Goal: Information Seeking & Learning: Learn about a topic

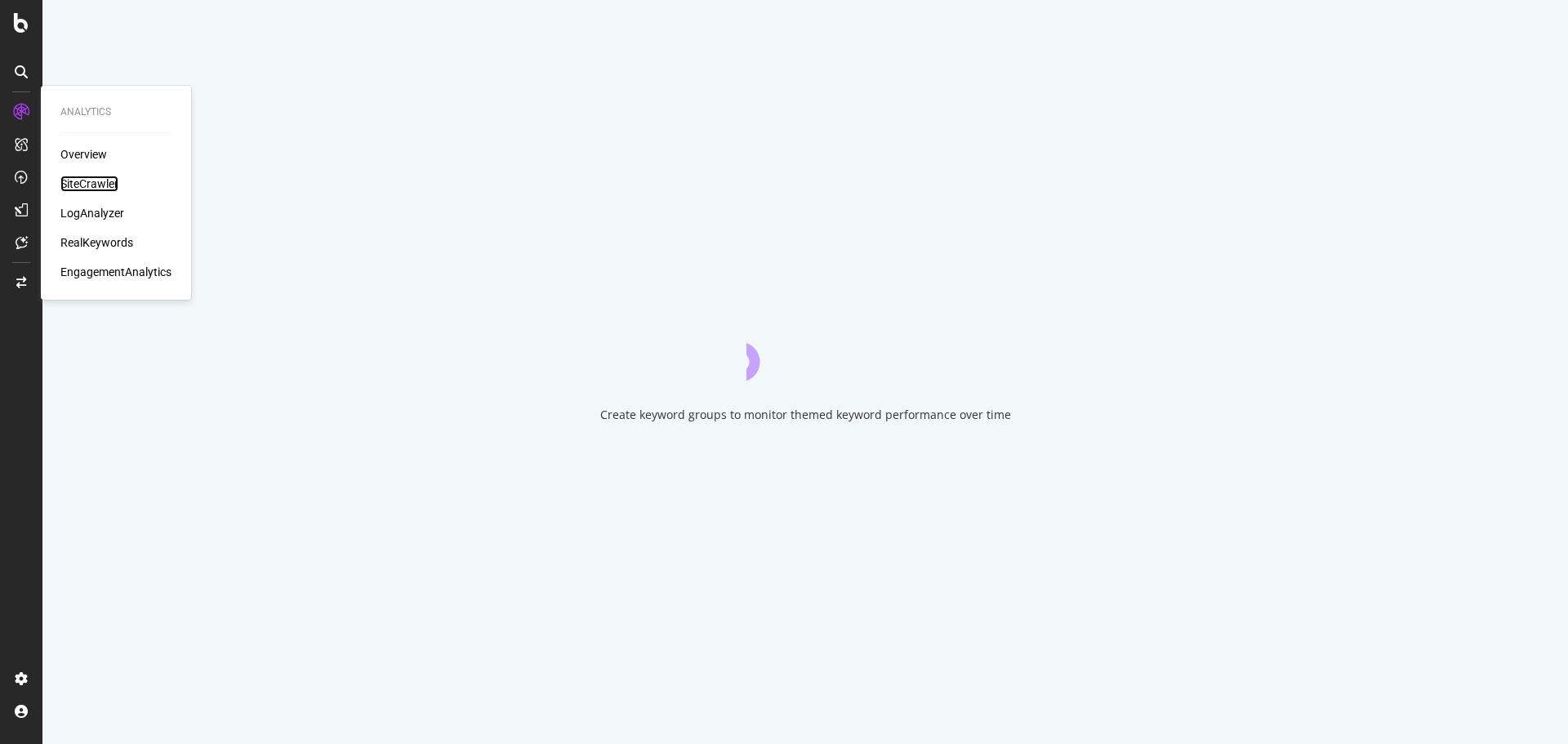
click at [97, 177] on div "SiteCrawler" at bounding box center [89, 183] width 58 height 16
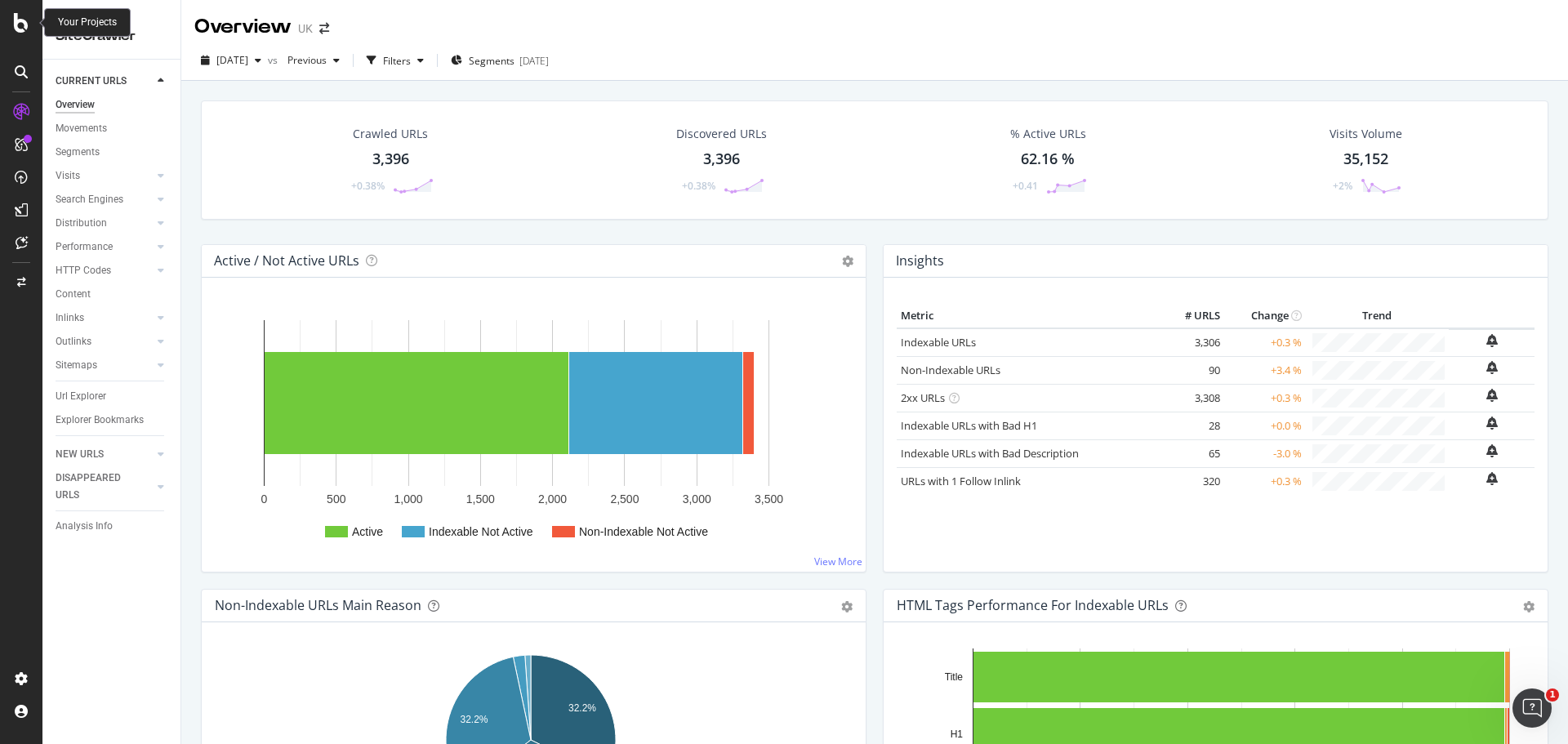
click at [24, 19] on icon at bounding box center [21, 23] width 14 height 20
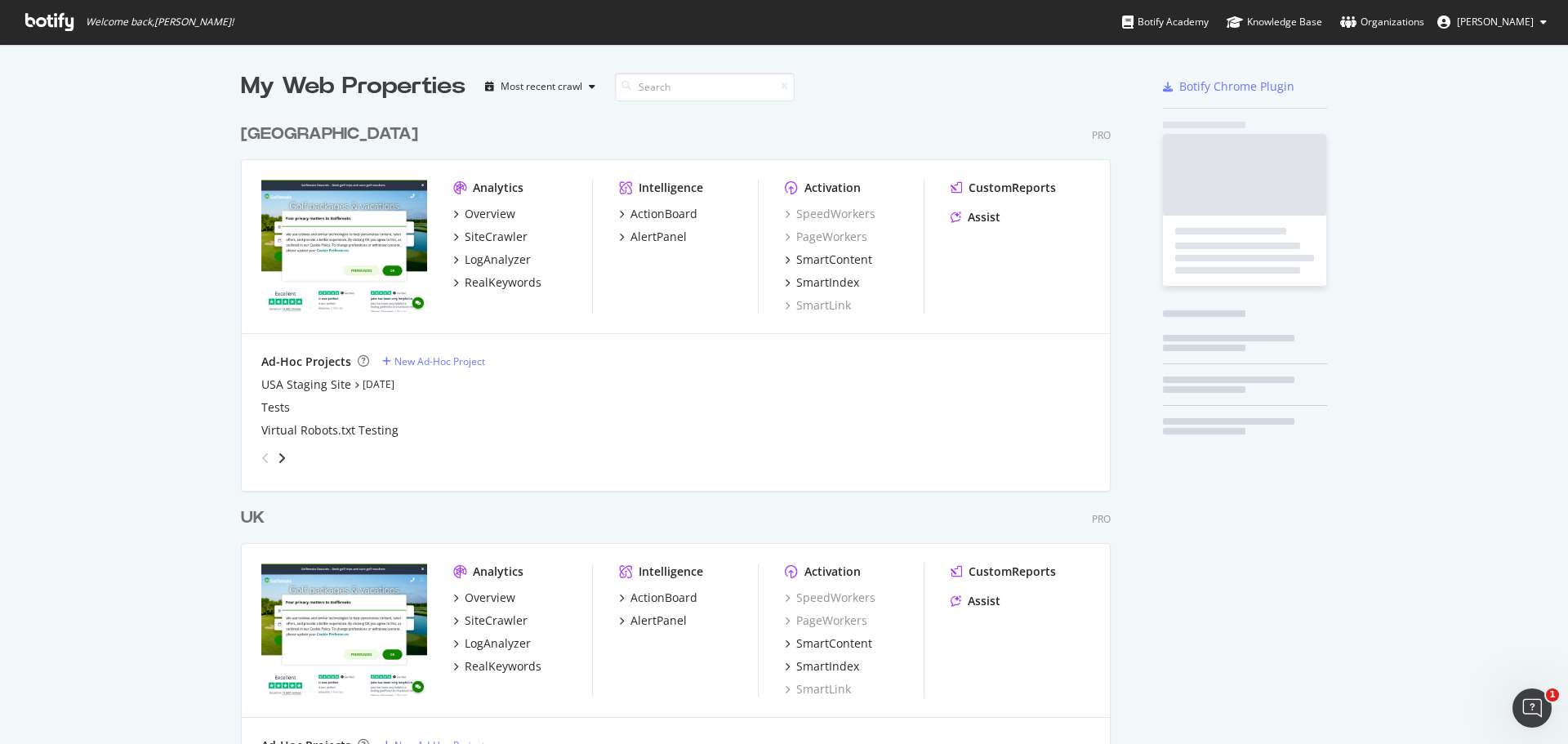
scroll to position [732, 1543]
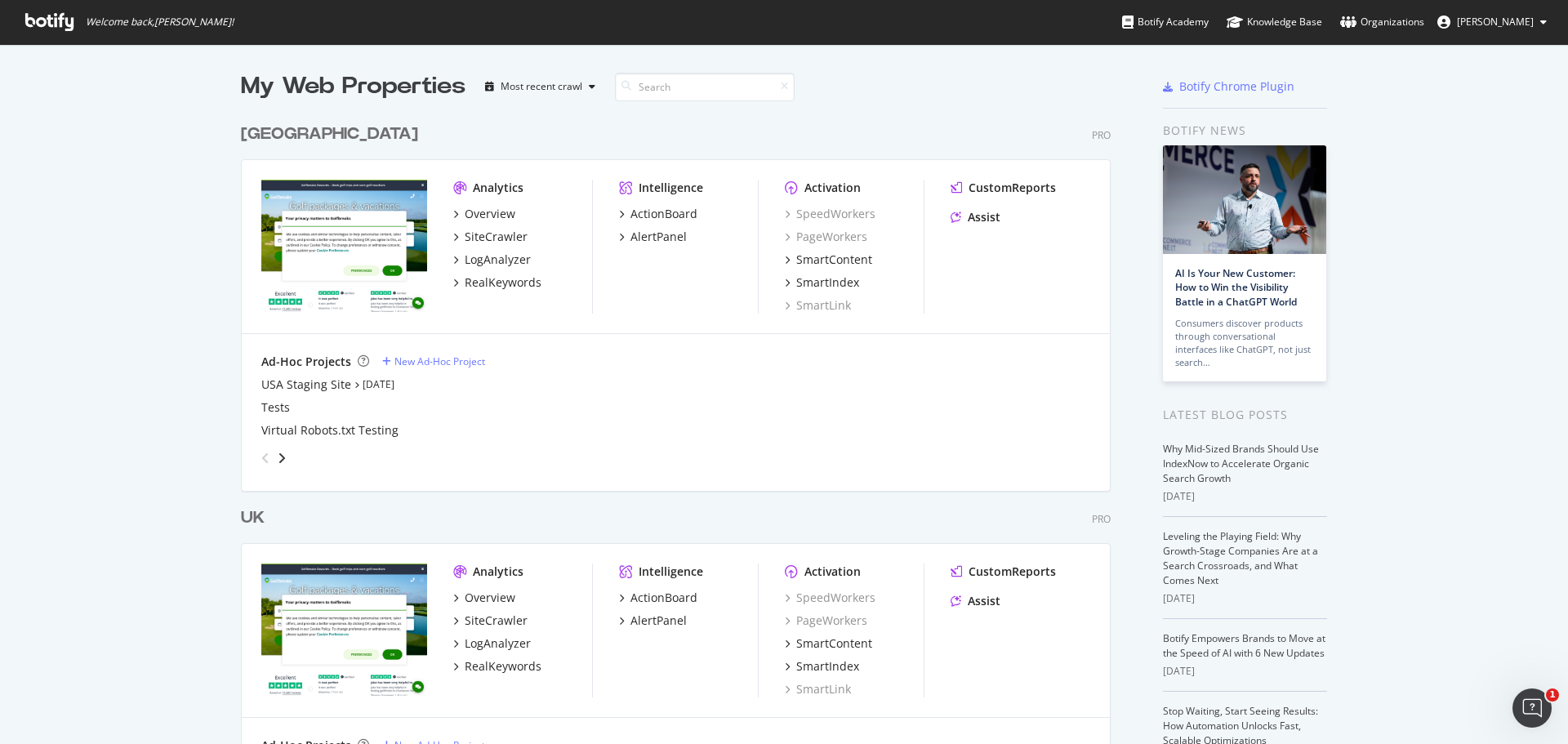
click at [246, 127] on div "[GEOGRAPHIC_DATA]" at bounding box center [329, 134] width 177 height 24
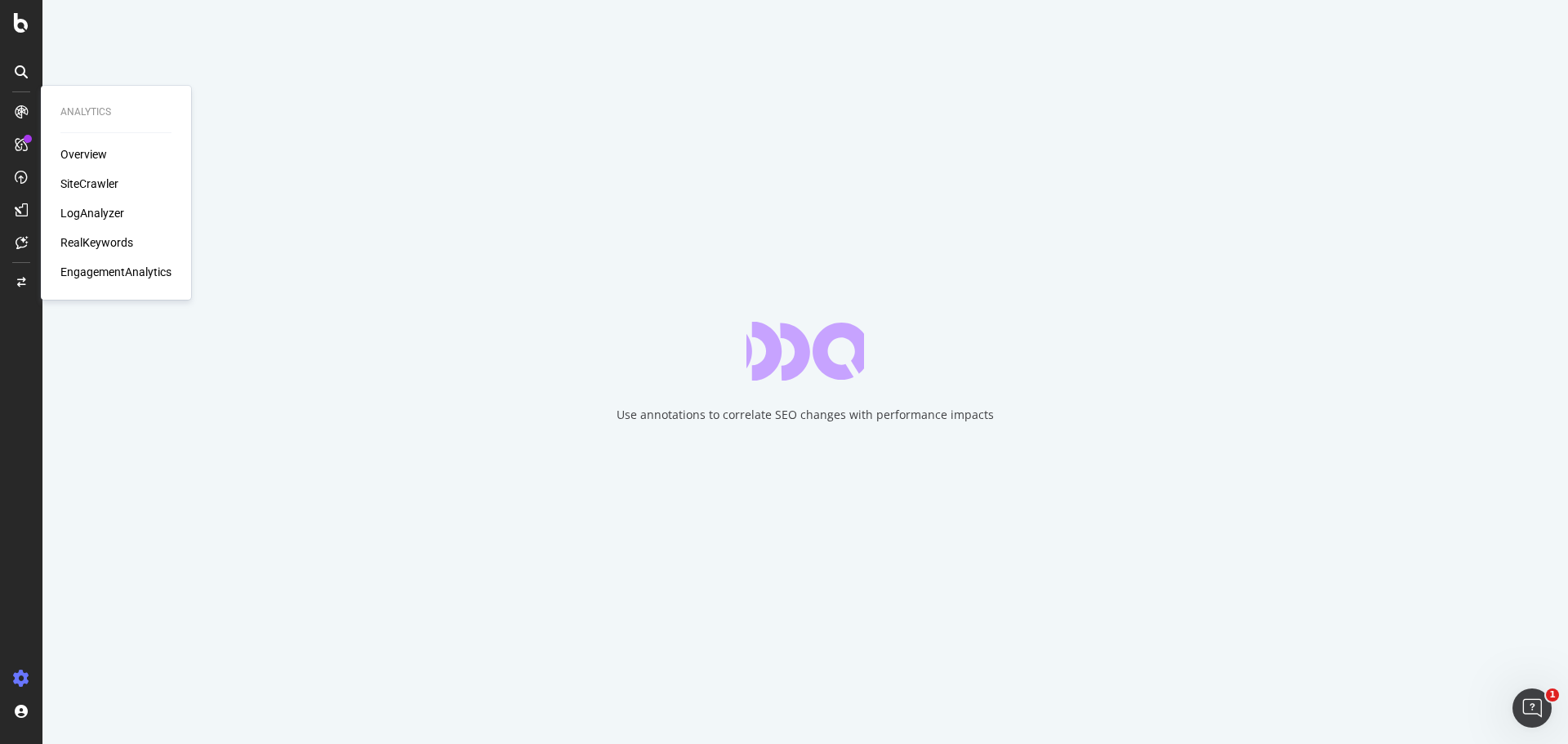
click at [106, 185] on div "SiteCrawler" at bounding box center [89, 183] width 58 height 16
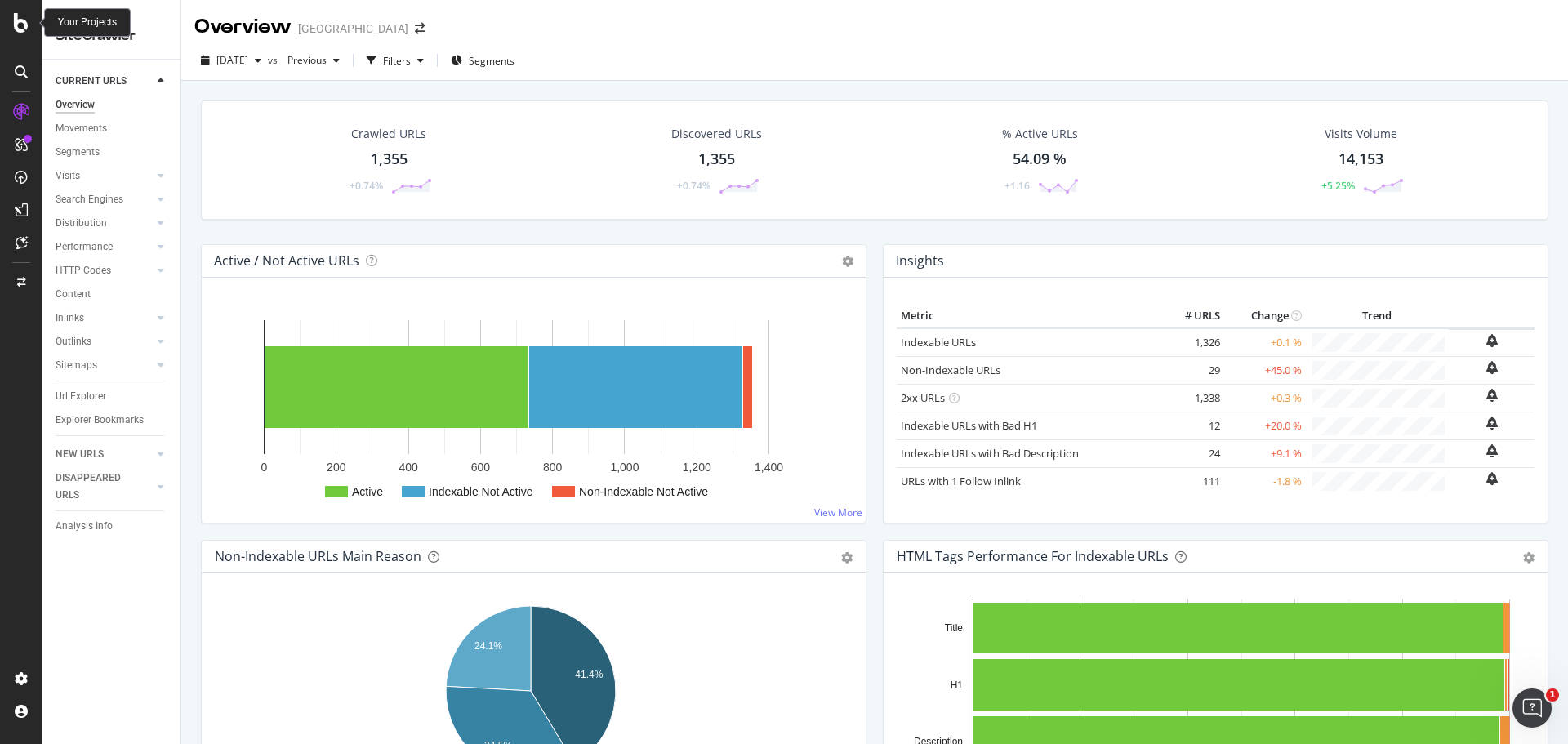
click at [3, 29] on div at bounding box center [21, 23] width 39 height 20
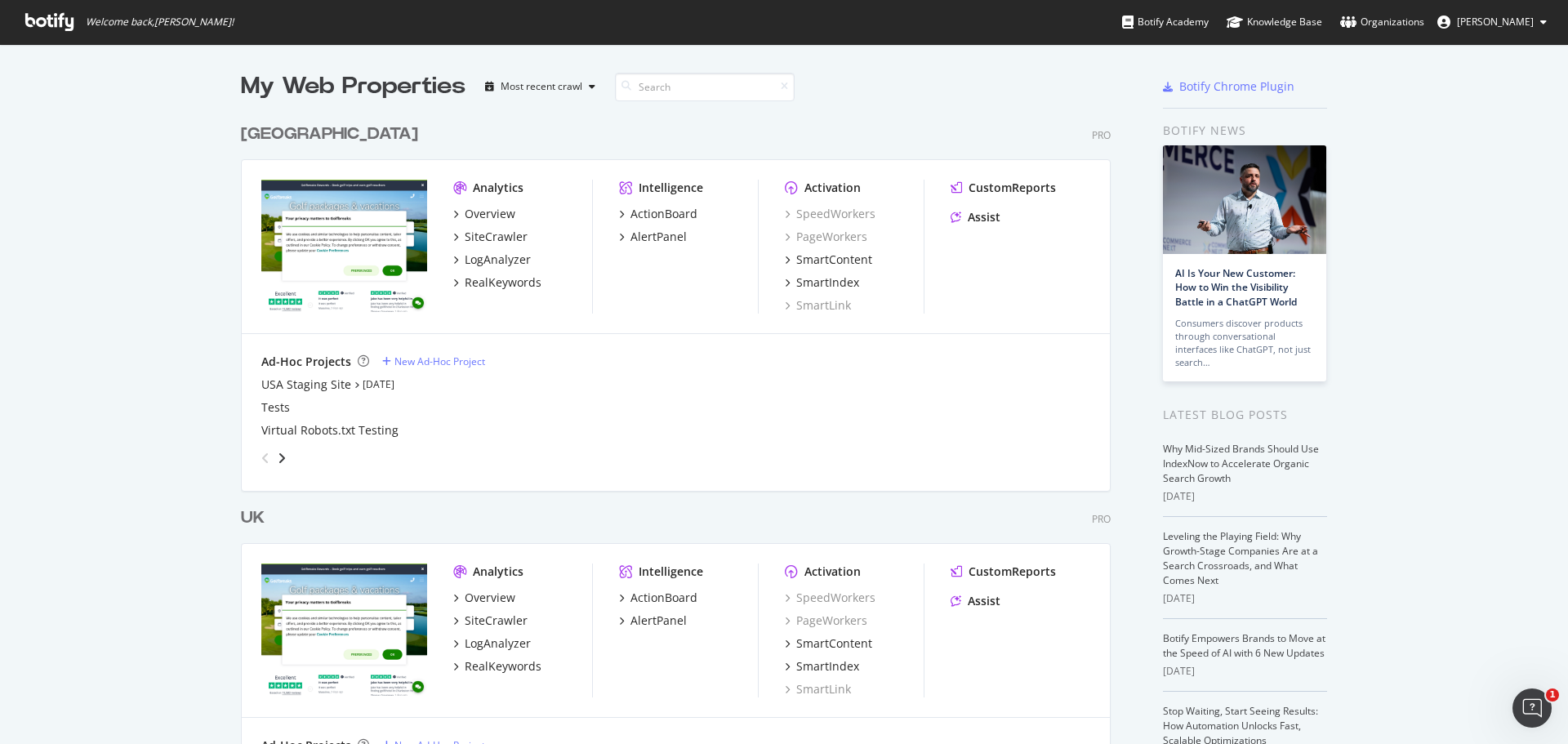
scroll to position [732, 1543]
click at [256, 513] on div "UK" at bounding box center [252, 517] width 24 height 24
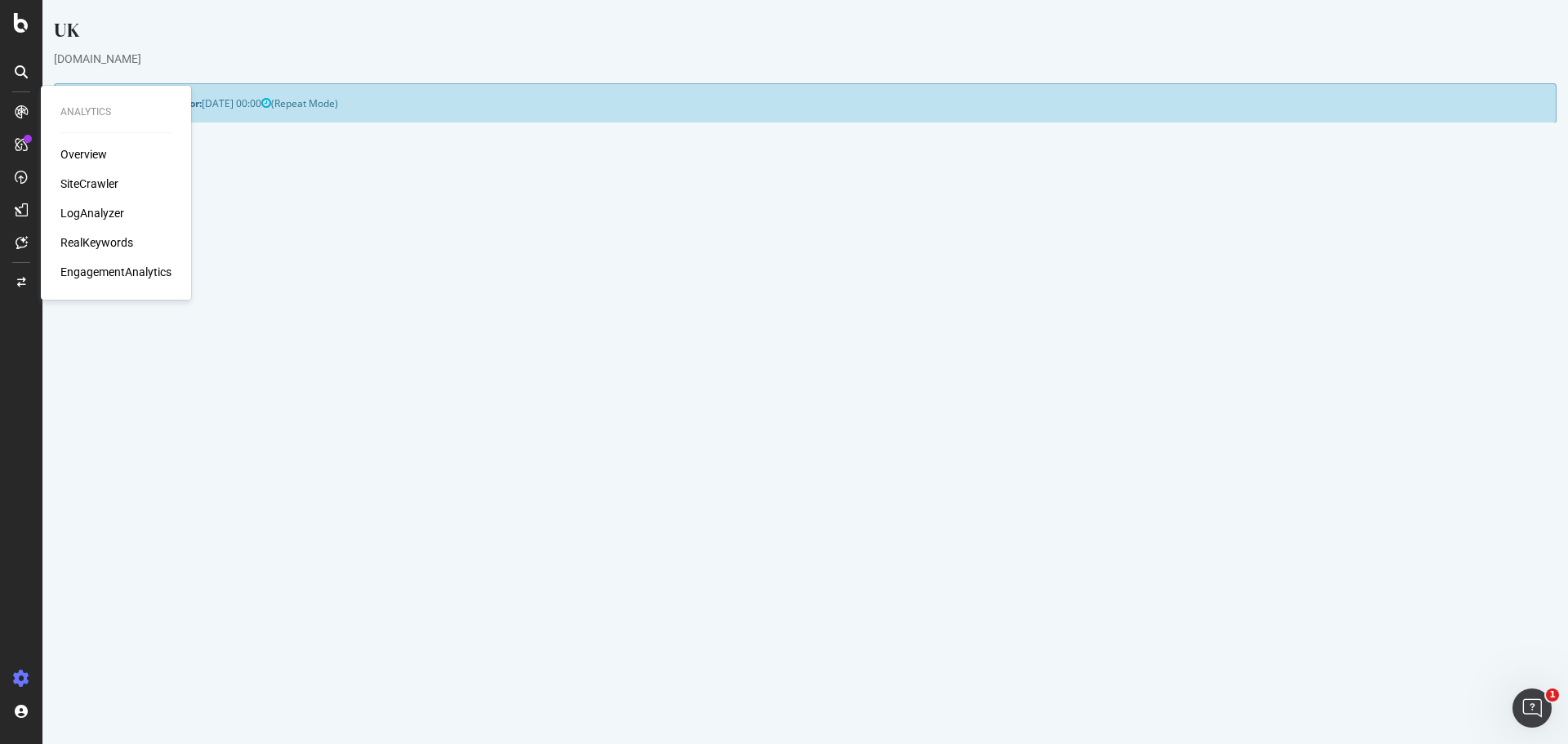
click at [84, 177] on div "SiteCrawler" at bounding box center [89, 183] width 58 height 16
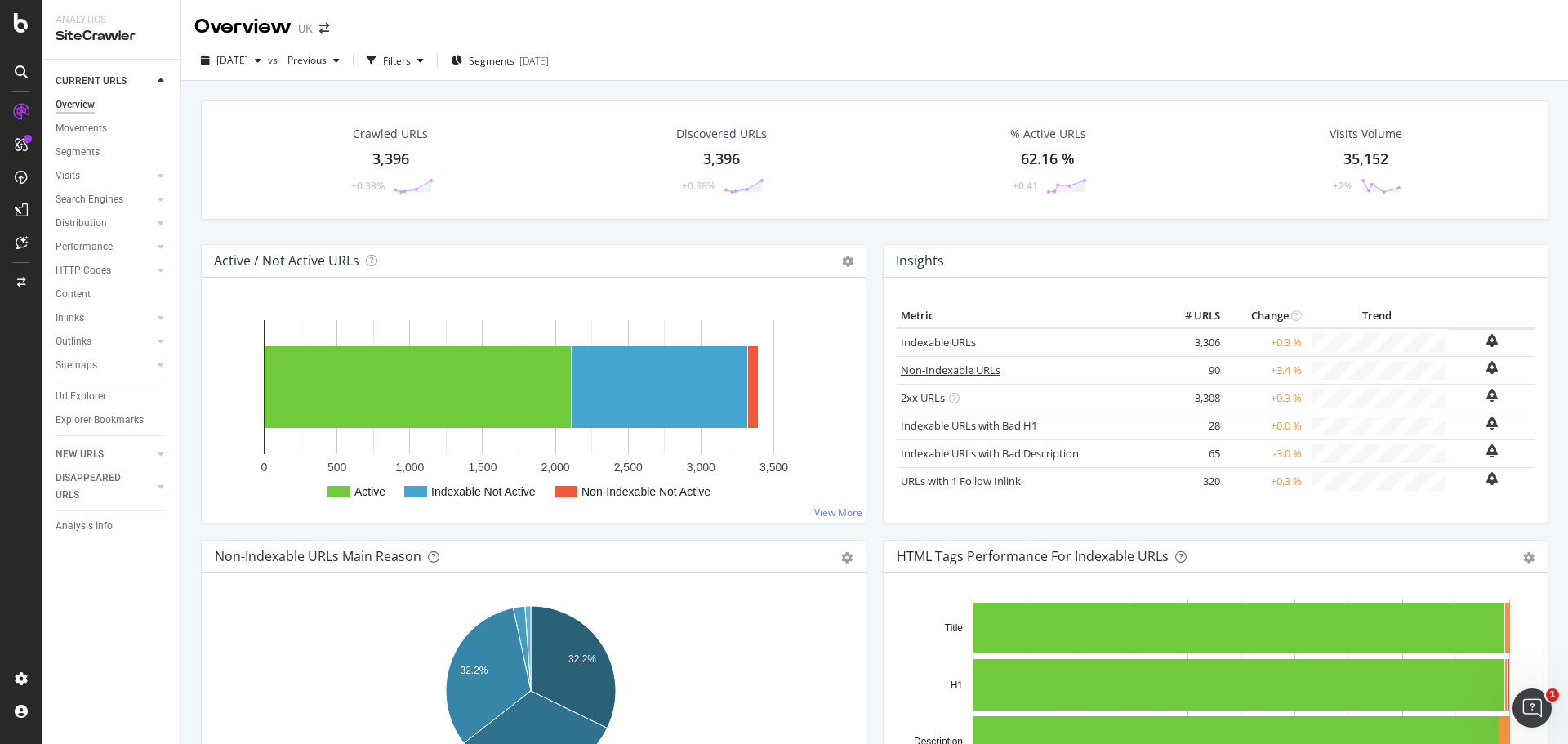
click at [956, 371] on link "Non-Indexable URLs" at bounding box center [950, 369] width 100 height 14
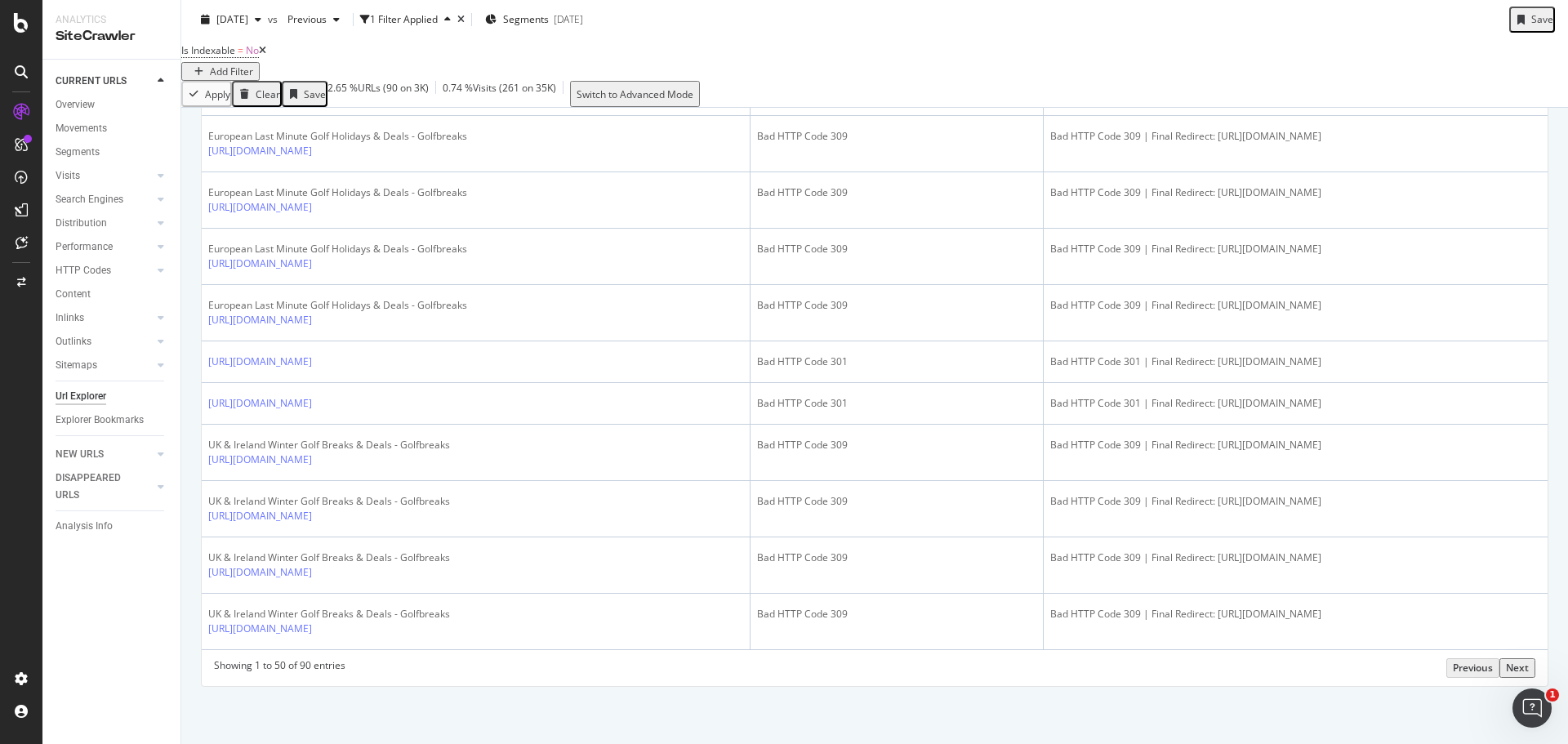
scroll to position [2549, 0]
click at [1521, 673] on div "Next" at bounding box center [1517, 667] width 23 height 14
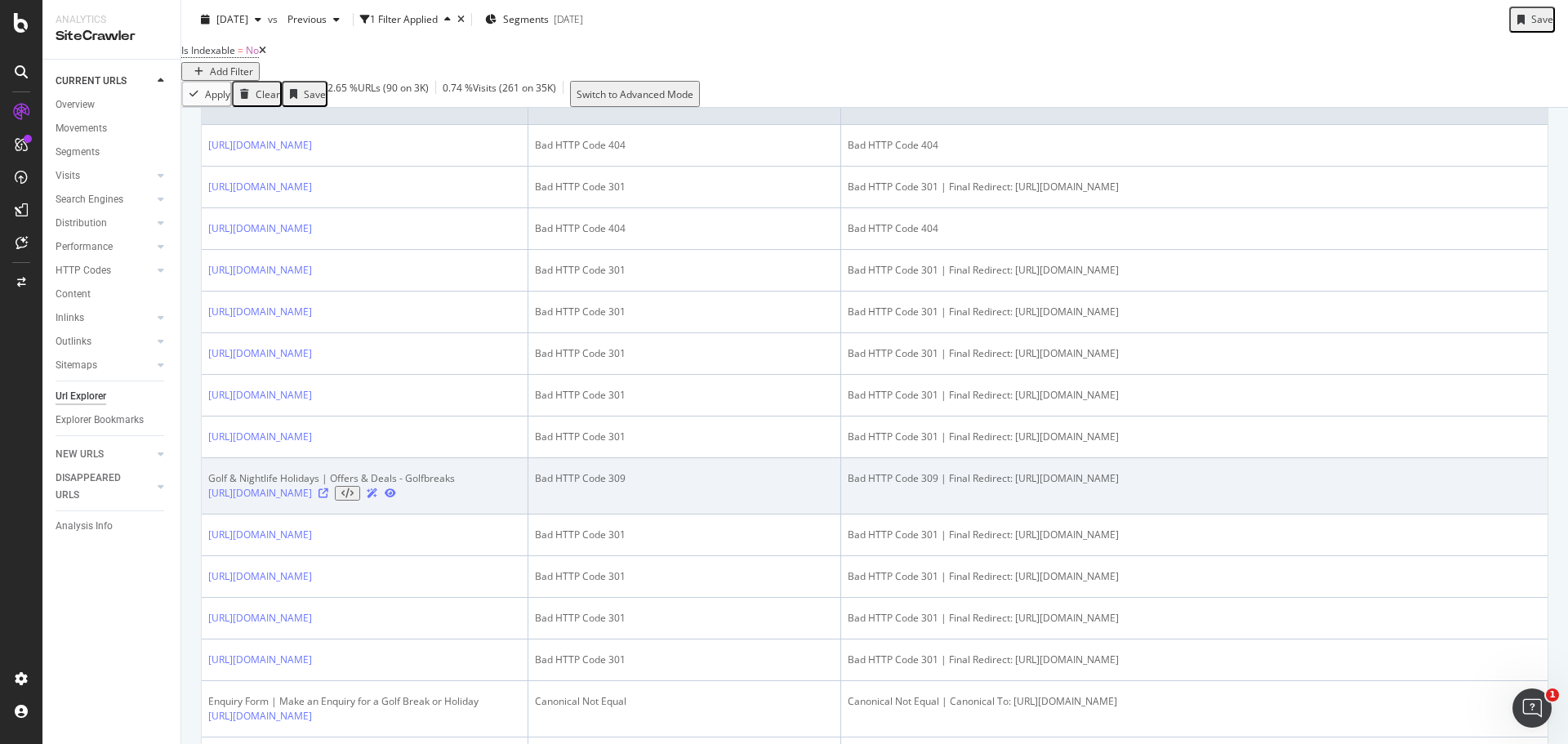
scroll to position [358, 0]
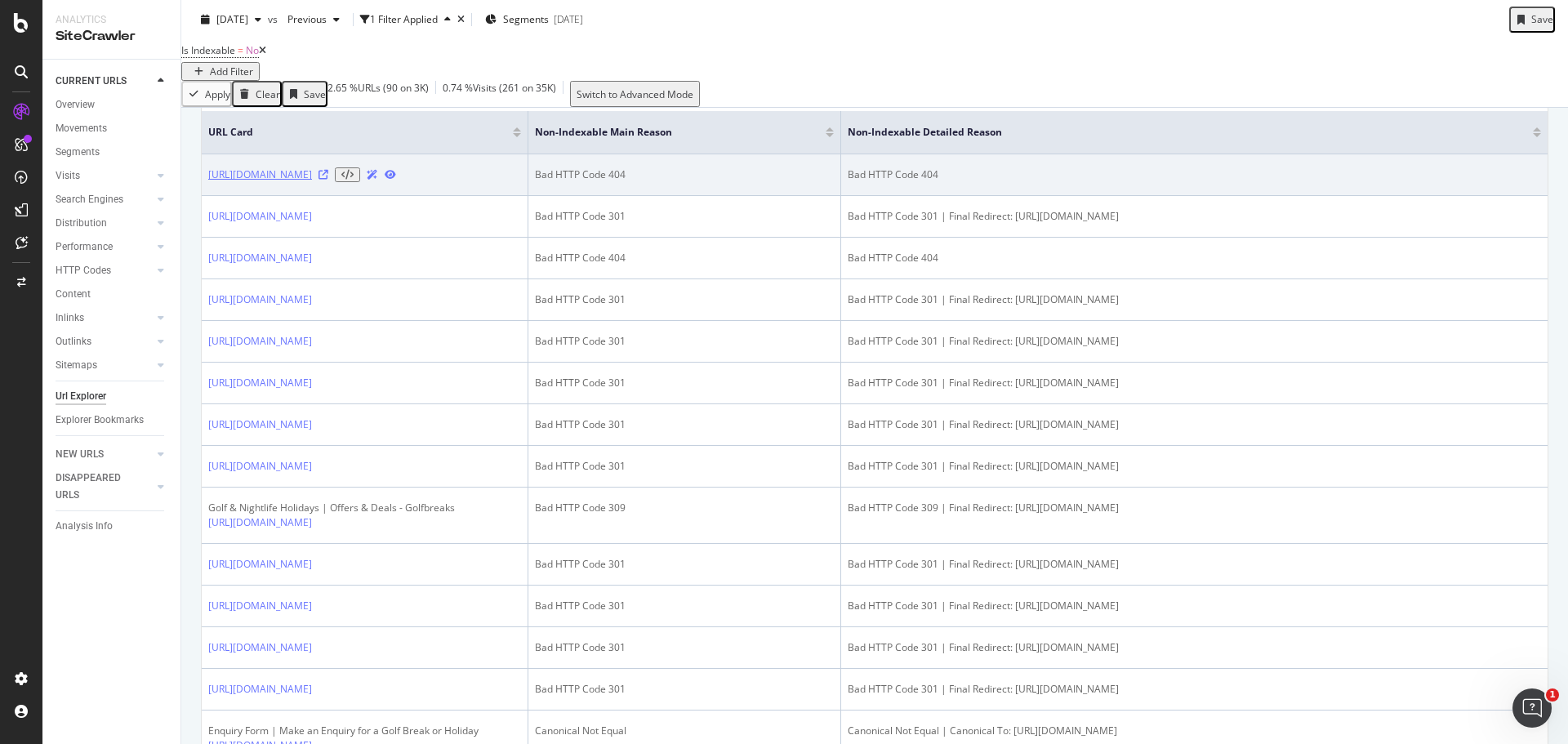
click at [312, 182] on link "https://www.golfbreaks.com/en-gb/holidays/sotogrande/so-sotogrande/almenara-gol…" at bounding box center [259, 174] width 103 height 14
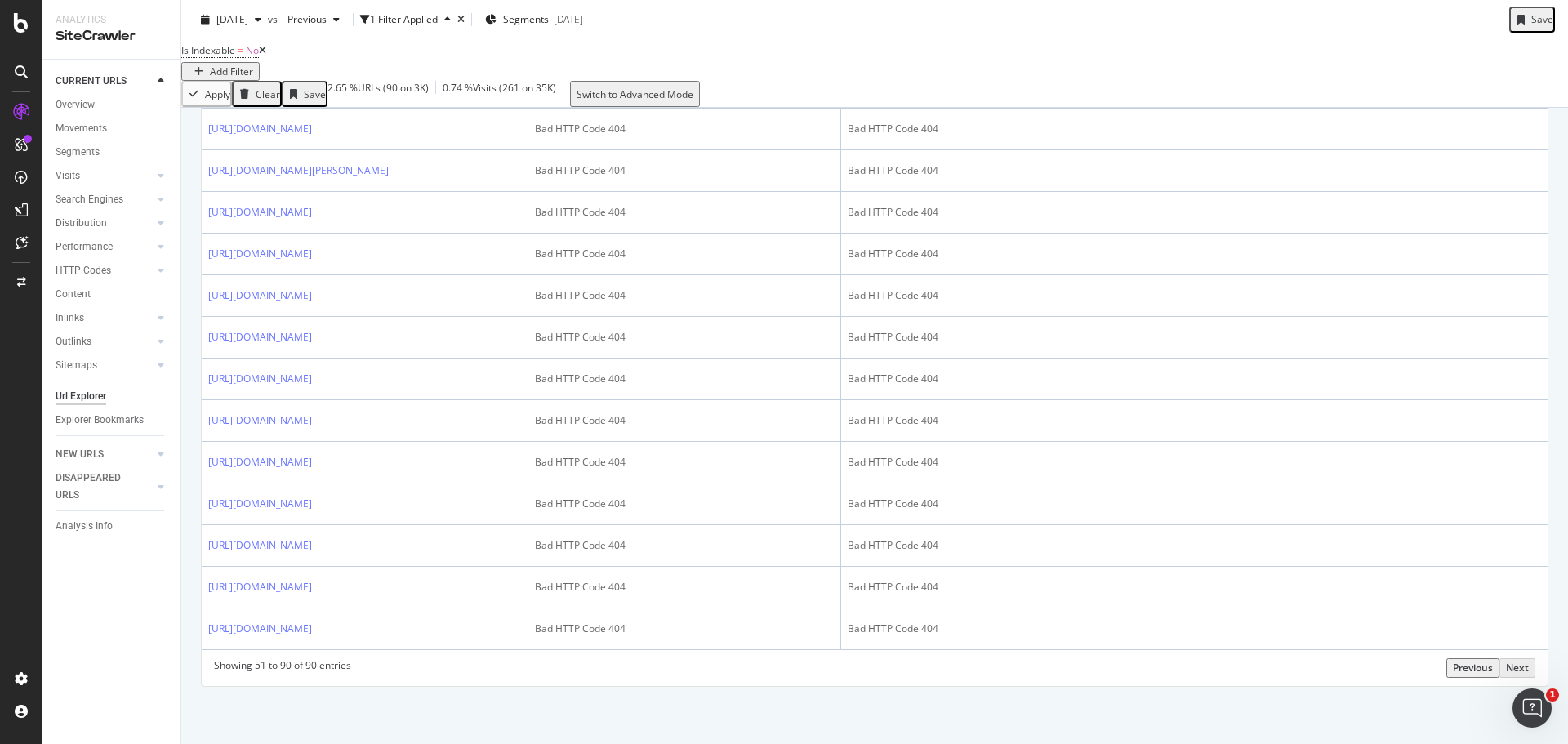
scroll to position [2329, 0]
click at [1452, 675] on div "Previous" at bounding box center [1472, 667] width 40 height 14
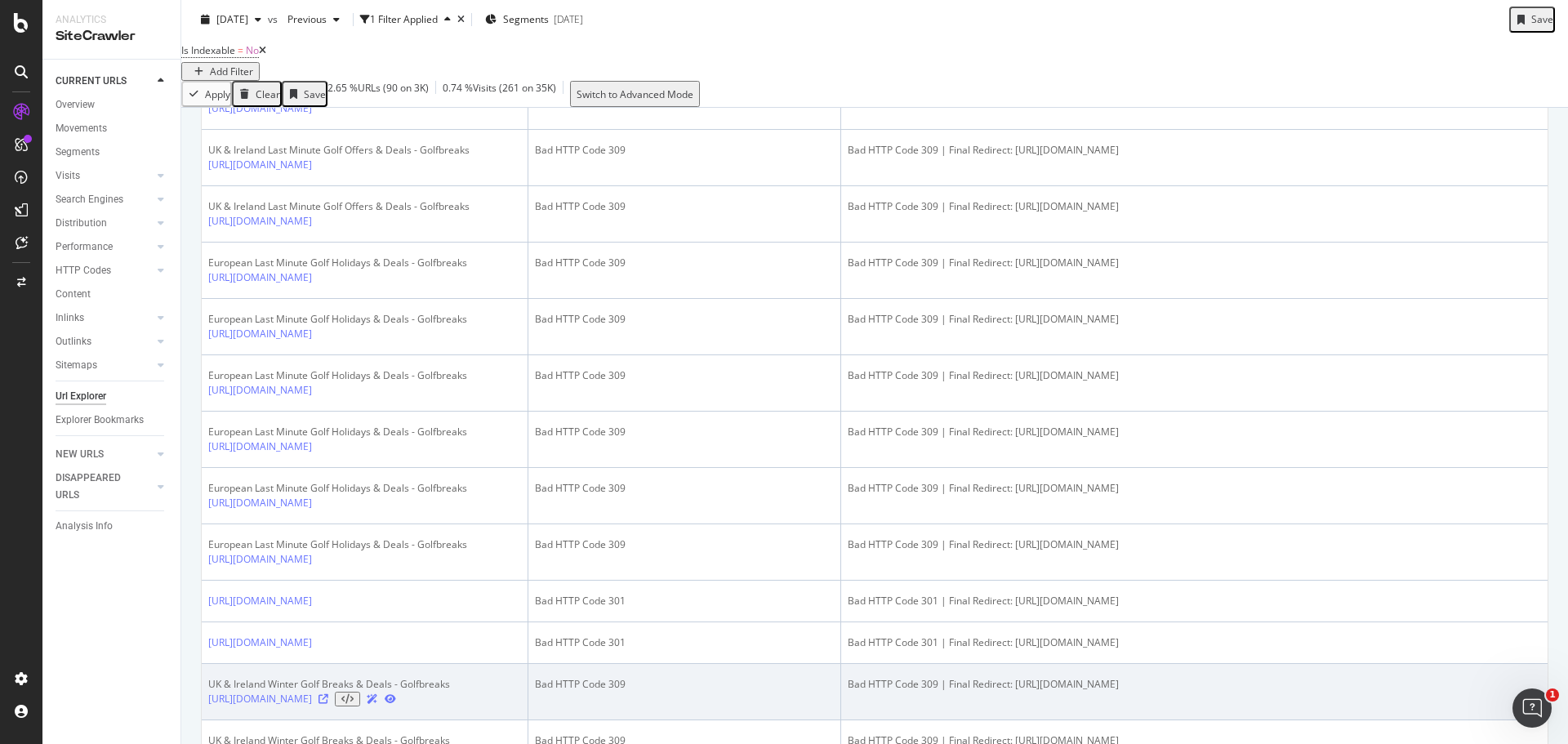
scroll to position [2159, 0]
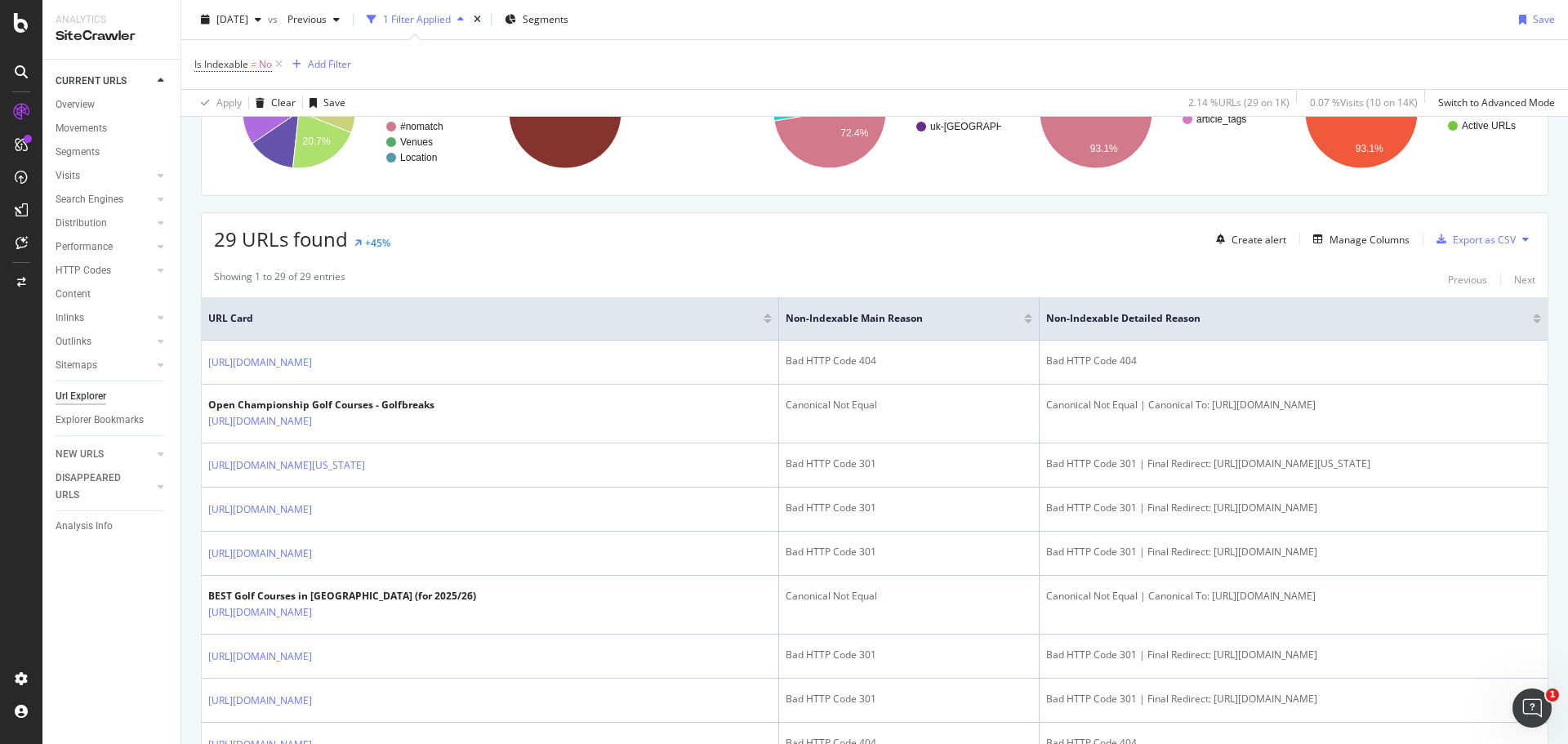
scroll to position [195, 0]
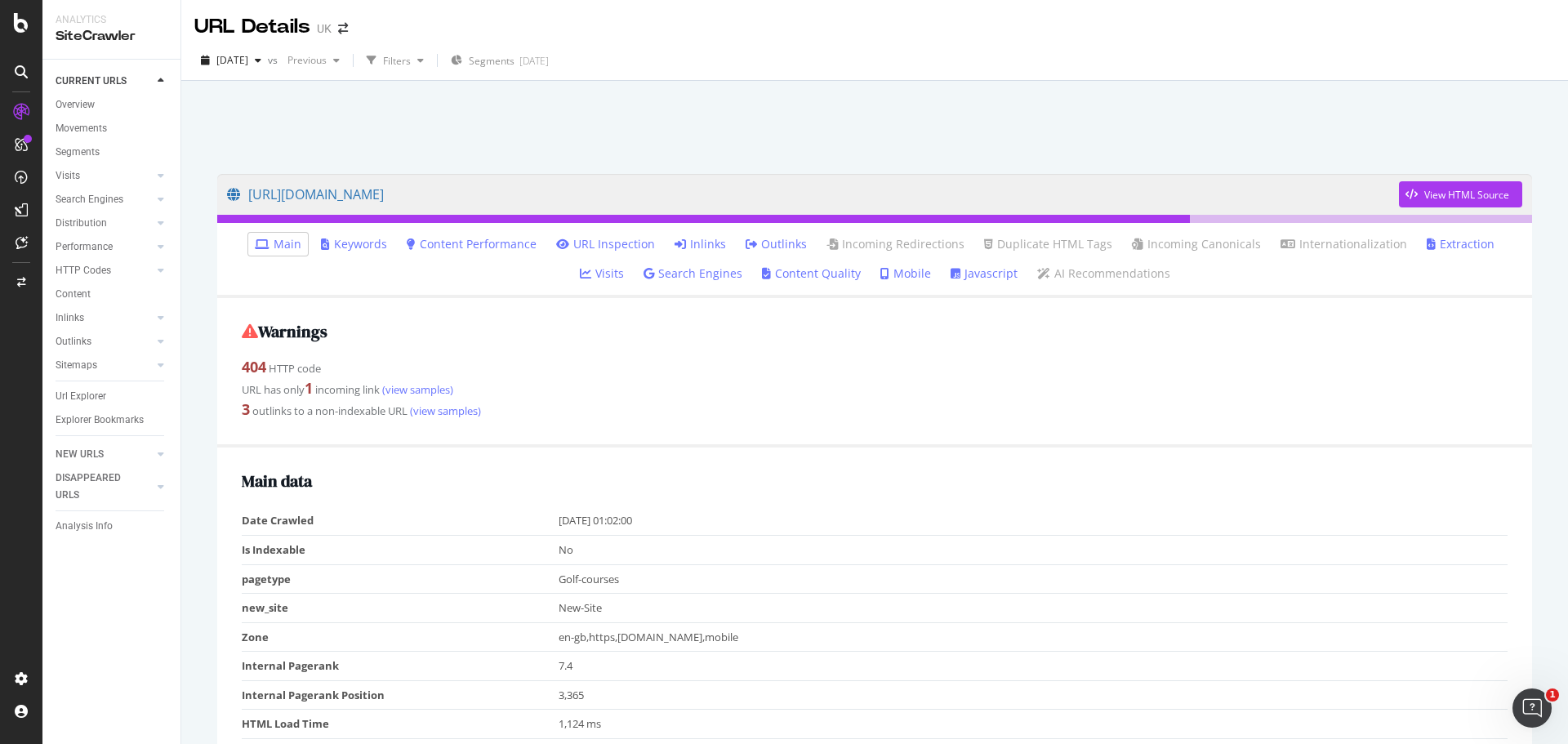
click at [676, 249] on link "Inlinks" at bounding box center [700, 244] width 51 height 16
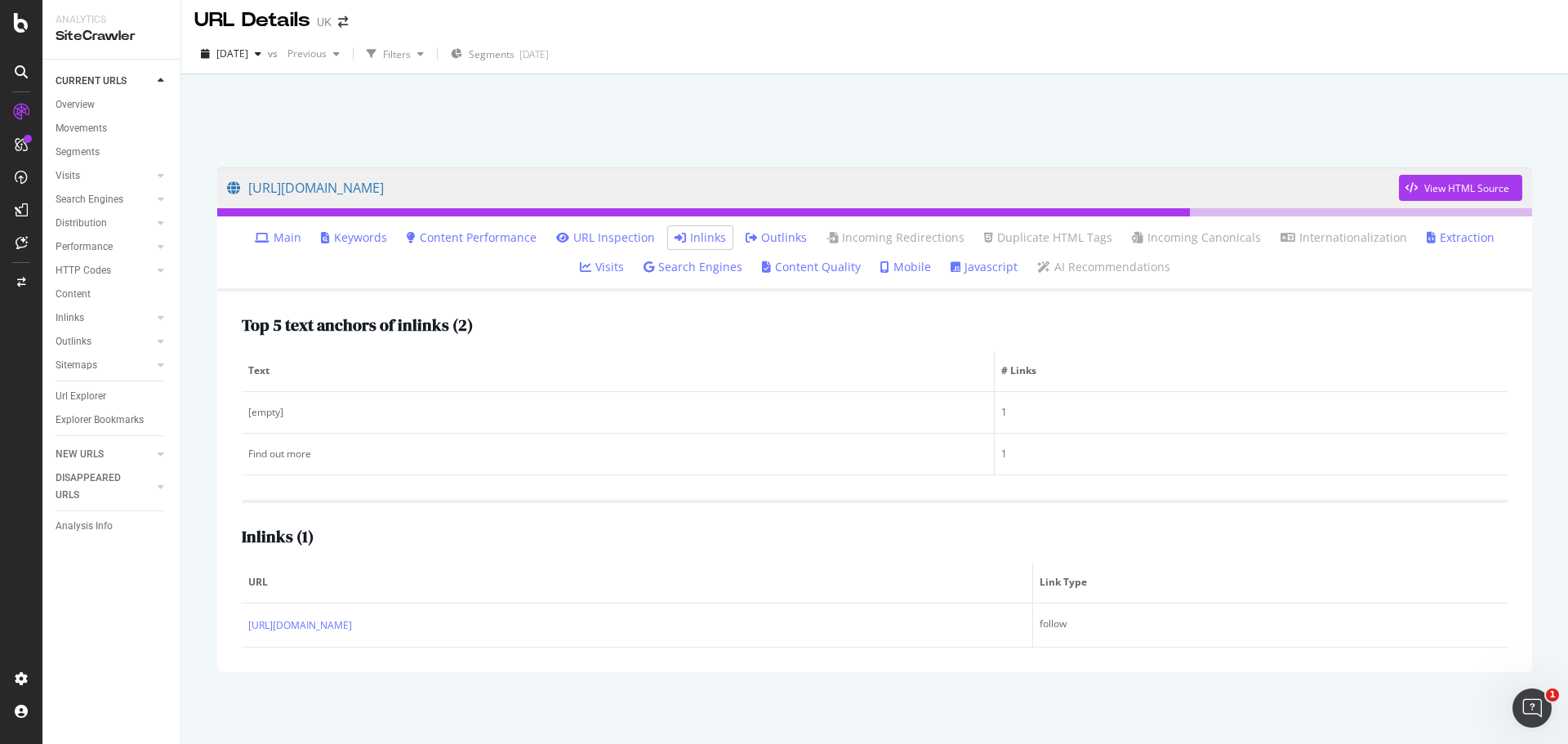
scroll to position [9, 0]
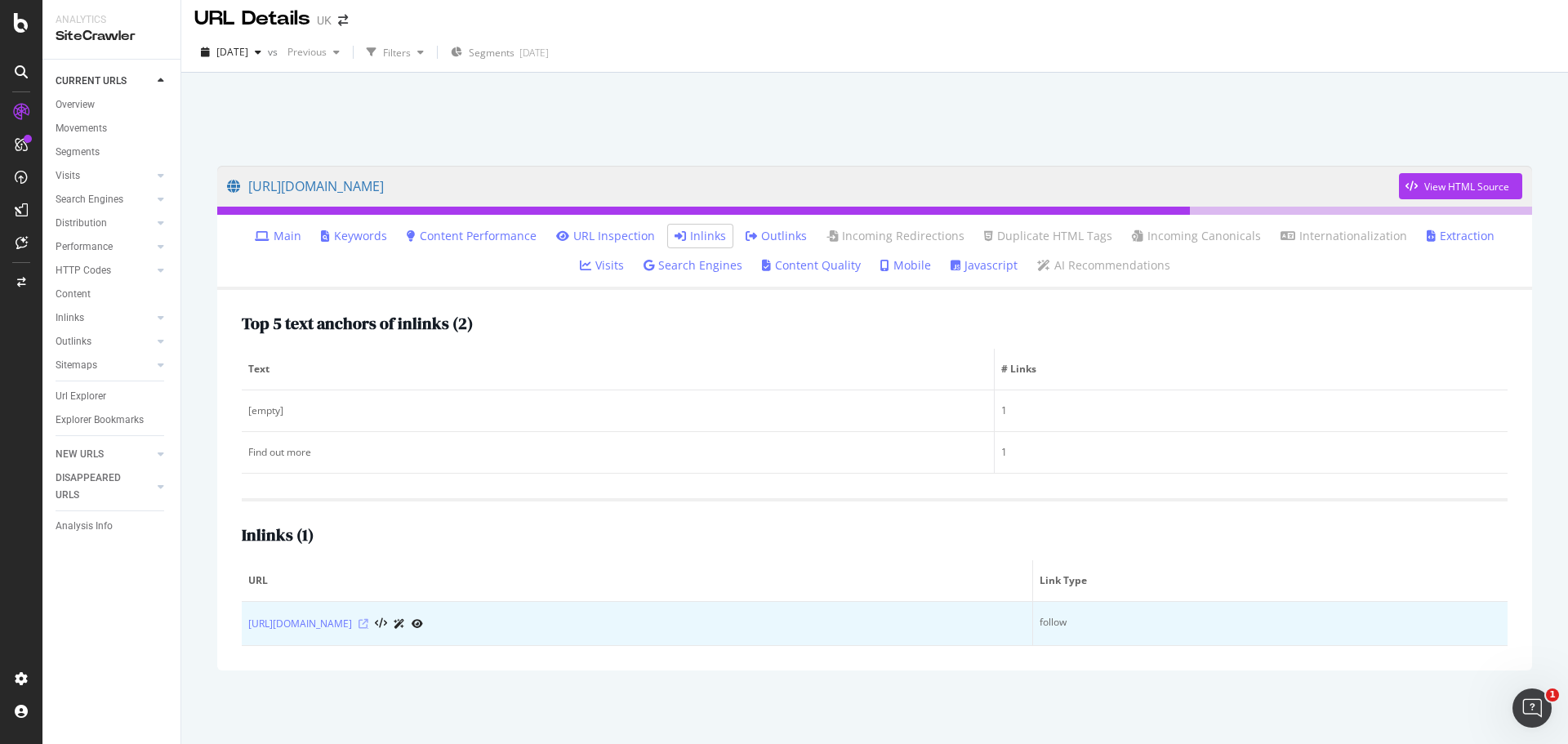
click at [368, 623] on icon at bounding box center [364, 623] width 9 height 9
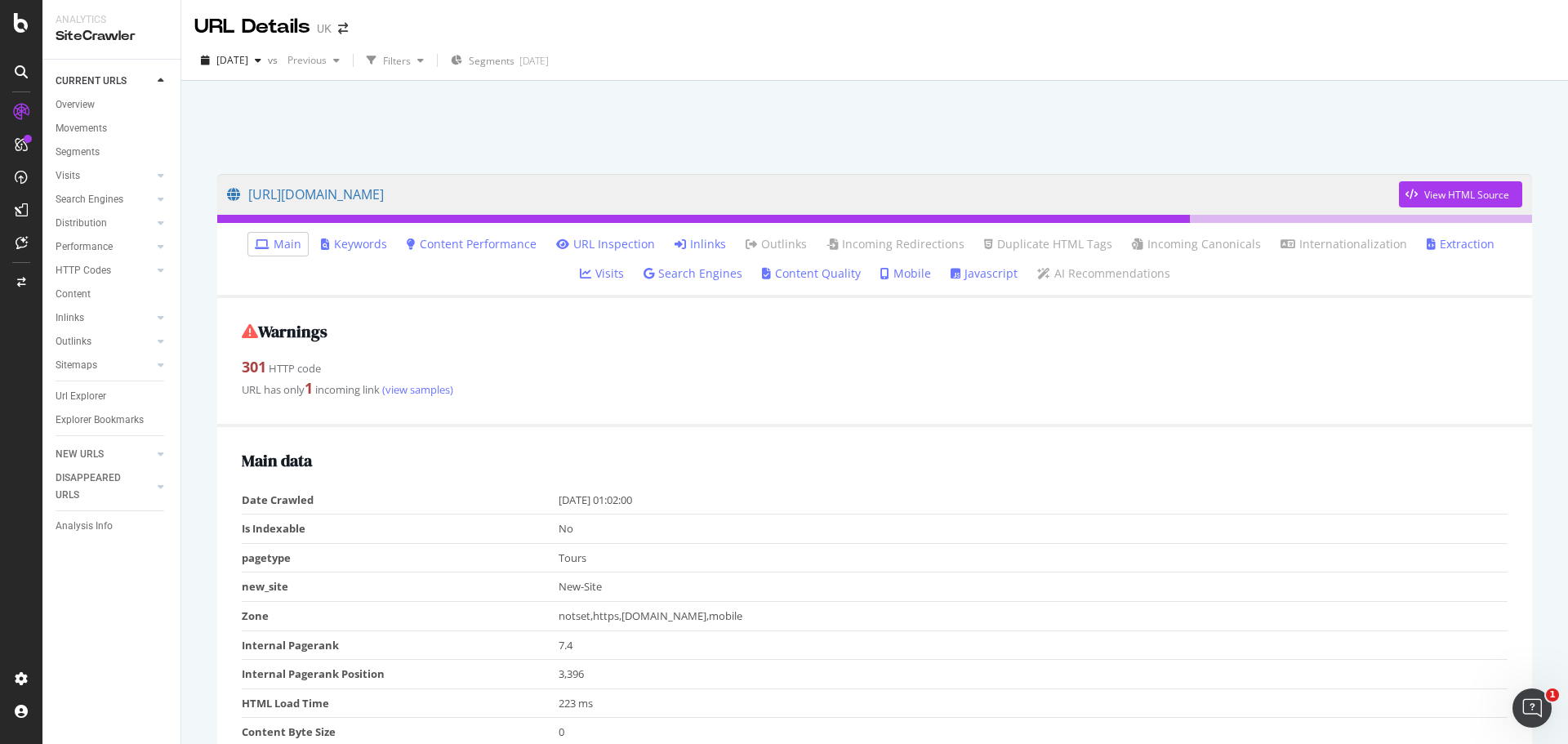
click at [675, 243] on link "Inlinks" at bounding box center [700, 244] width 51 height 16
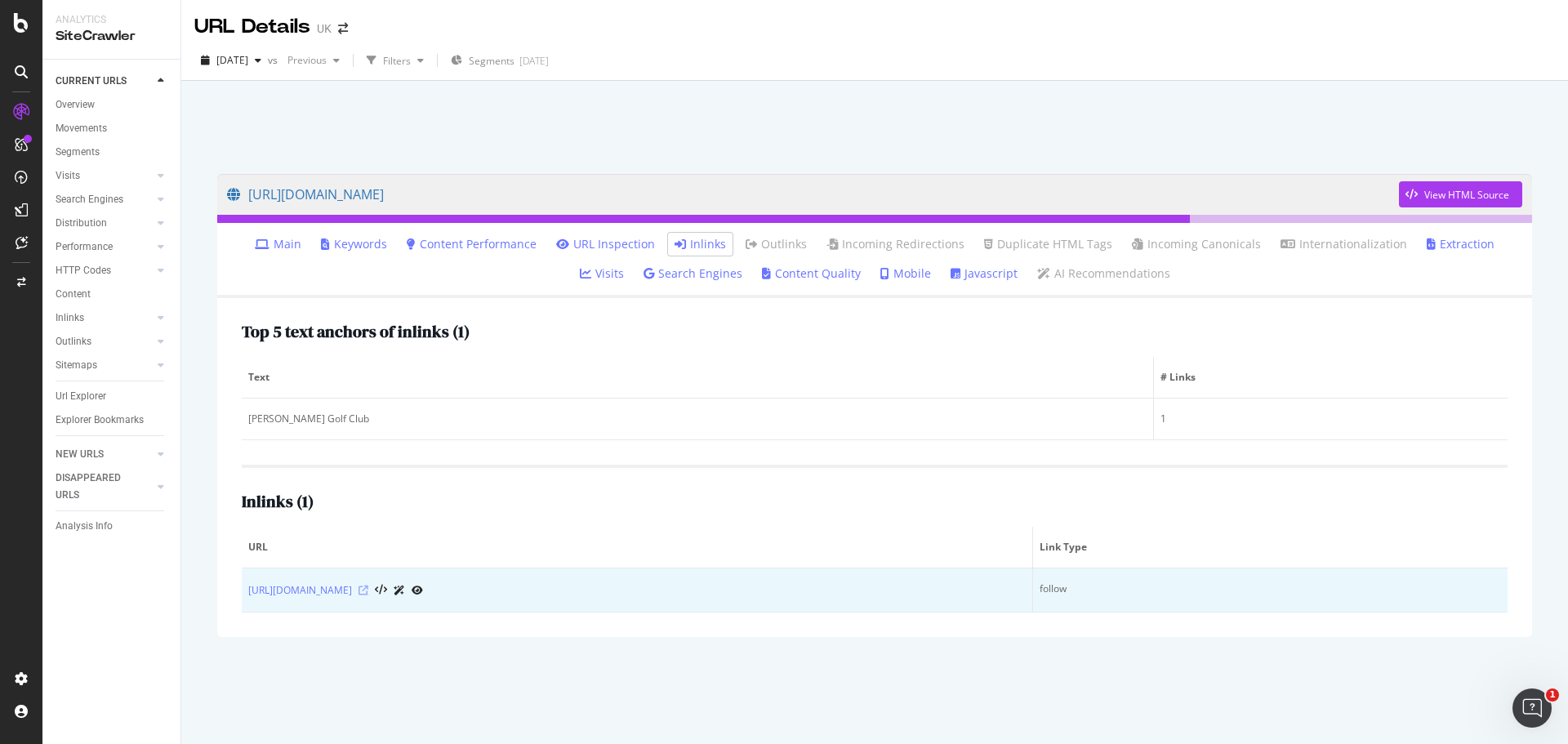
click at [368, 590] on icon at bounding box center [364, 590] width 9 height 9
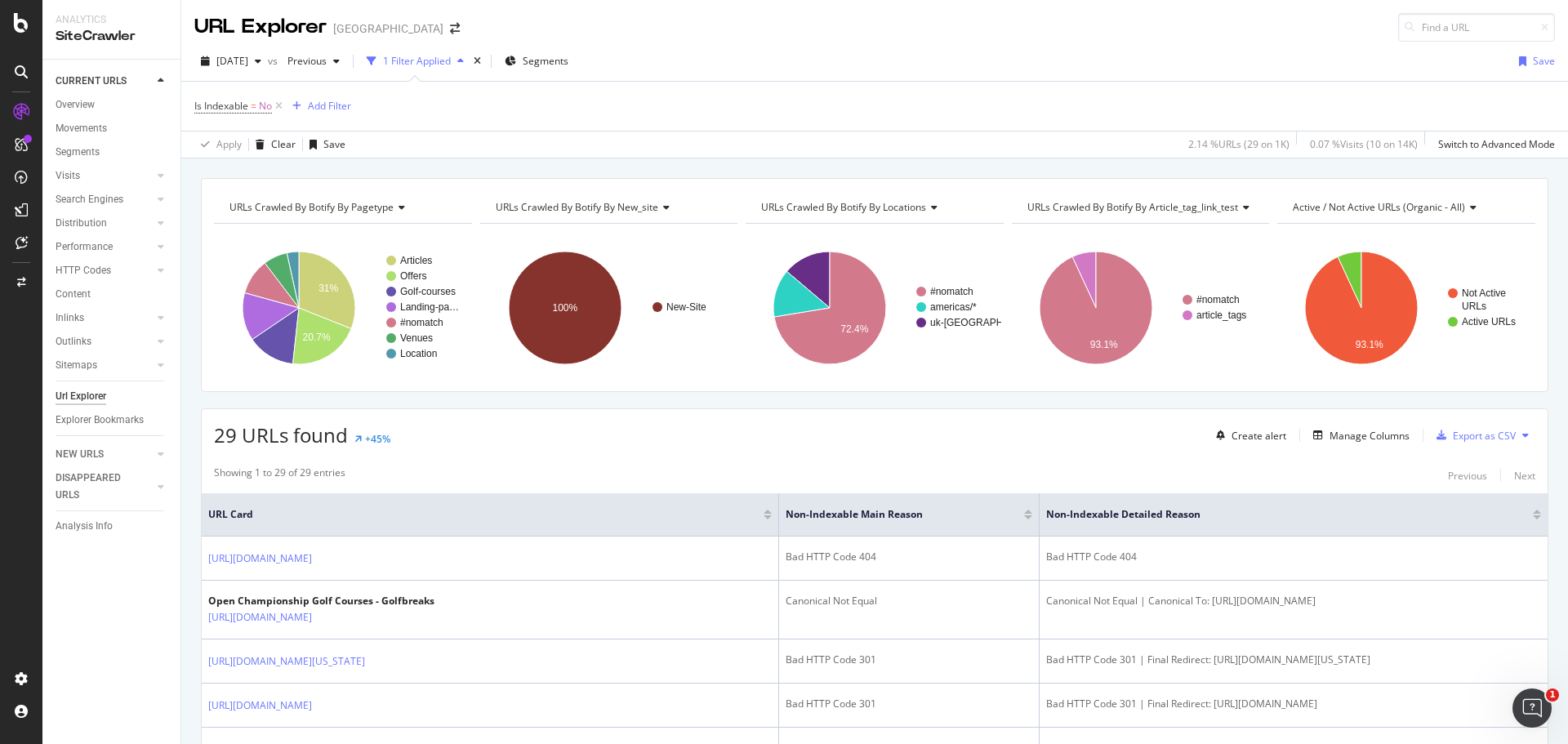
scroll to position [195, 0]
